Goal: Transaction & Acquisition: Purchase product/service

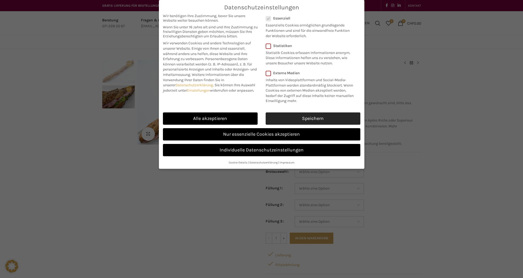
click at [321, 118] on link "Speichern" at bounding box center [313, 119] width 95 height 12
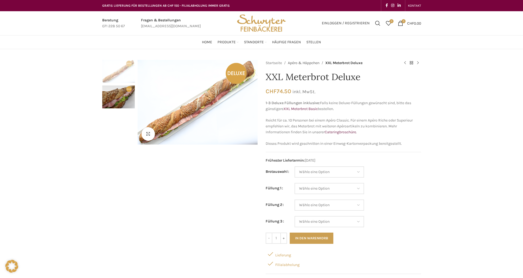
click at [307, 62] on link "Apéro & Häppchen" at bounding box center [304, 63] width 32 height 6
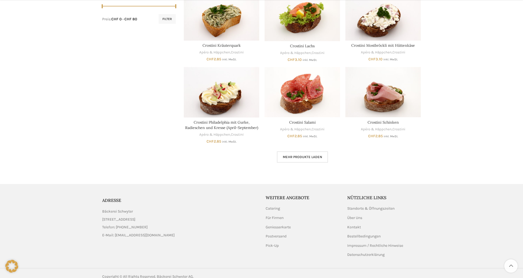
scroll to position [291, 0]
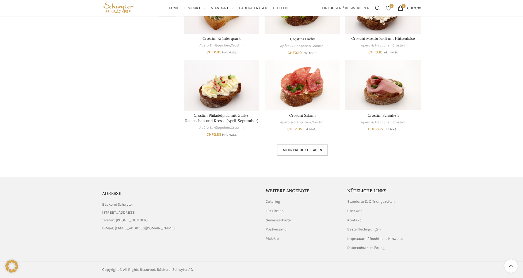
click at [302, 152] on span "Mehr Produkte laden" at bounding box center [302, 150] width 39 height 4
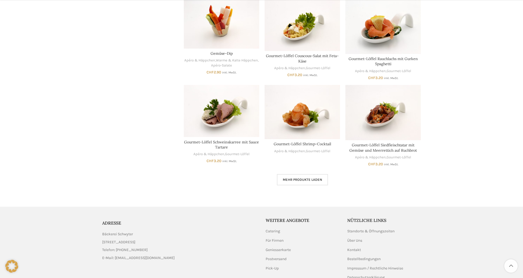
scroll to position [640, 0]
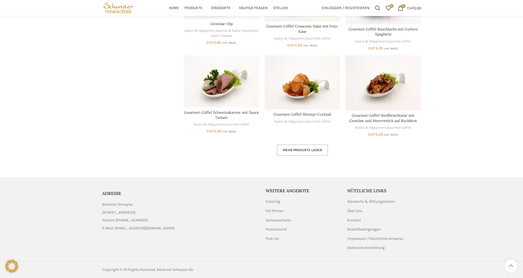
click at [313, 153] on link "Mehr Produkte laden" at bounding box center [302, 150] width 51 height 11
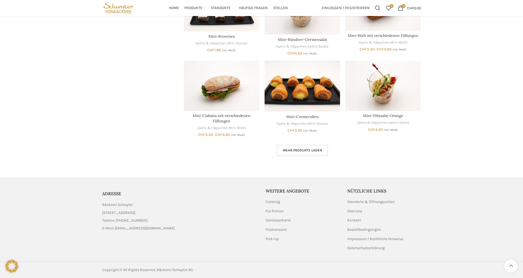
scroll to position [971, 0]
click at [304, 152] on span "Mehr Produkte laden" at bounding box center [302, 150] width 39 height 4
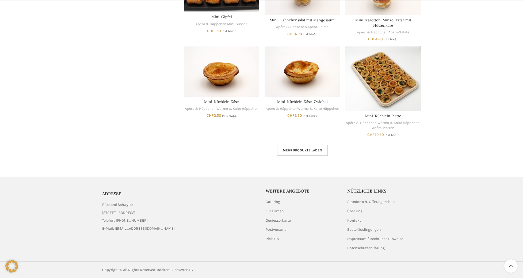
scroll to position [1301, 0]
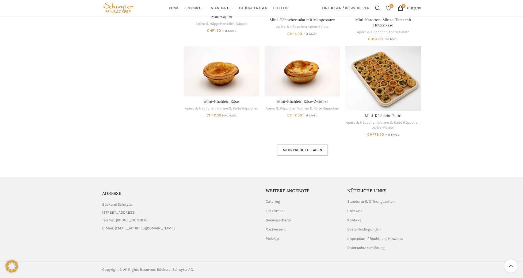
click at [304, 149] on span "Mehr Produkte laden" at bounding box center [302, 150] width 39 height 4
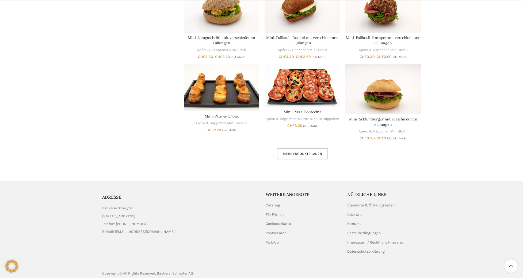
scroll to position [1627, 0]
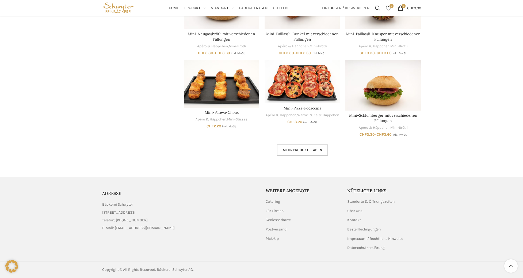
click at [304, 149] on span "Mehr Produkte laden" at bounding box center [302, 150] width 39 height 4
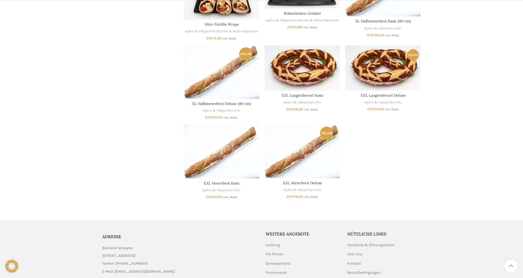
scroll to position [1895, 0]
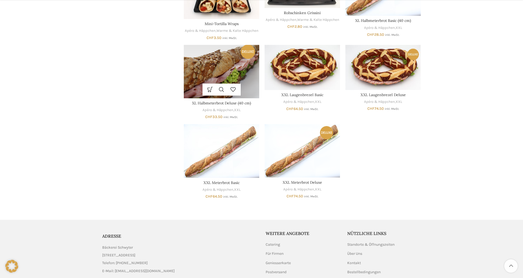
click at [224, 71] on img "XL Halbmeterbrot Deluxe (40 cm)" at bounding box center [221, 71] width 75 height 53
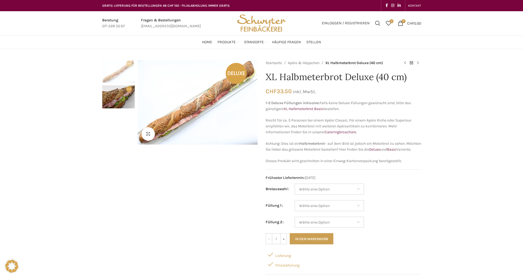
click at [110, 98] on img "2 / 2" at bounding box center [118, 97] width 33 height 23
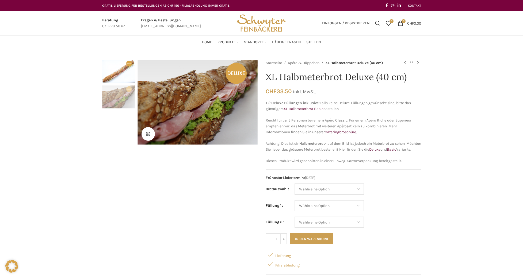
click at [126, 72] on img "1 / 2" at bounding box center [118, 71] width 33 height 23
